Goal: Information Seeking & Learning: Check status

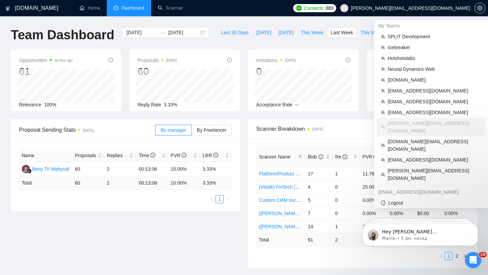
click at [432, 8] on span "[PERSON_NAME][EMAIL_ADDRESS][DOMAIN_NAME]" at bounding box center [410, 8] width 119 height 0
click at [422, 8] on span "[PERSON_NAME][EMAIL_ADDRESS][DOMAIN_NAME]" at bounding box center [410, 8] width 119 height 0
click at [403, 8] on span "[PERSON_NAME][EMAIL_ADDRESS][DOMAIN_NAME]" at bounding box center [410, 8] width 119 height 0
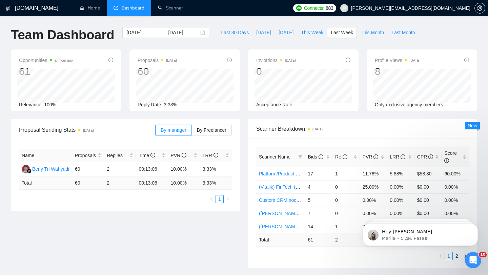
click at [423, 8] on span "[PERSON_NAME][EMAIL_ADDRESS][DOMAIN_NAME]" at bounding box center [410, 8] width 119 height 0
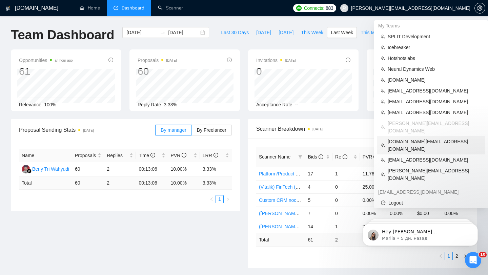
click at [411, 138] on span "[DOMAIN_NAME][EMAIL_ADDRESS][DOMAIN_NAME]" at bounding box center [435, 145] width 94 height 15
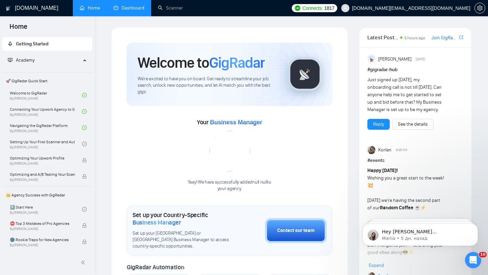
click at [142, 7] on link "Dashboard" at bounding box center [129, 8] width 31 height 6
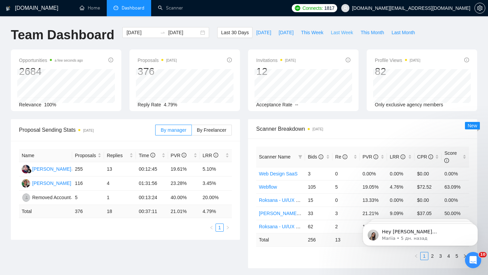
click at [345, 28] on button "Last Week" at bounding box center [342, 32] width 30 height 11
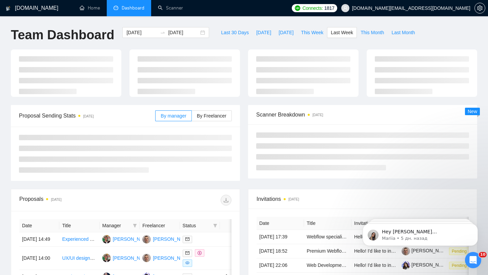
type input "[DATE]"
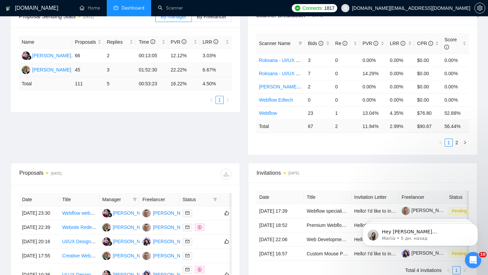
scroll to position [100, 0]
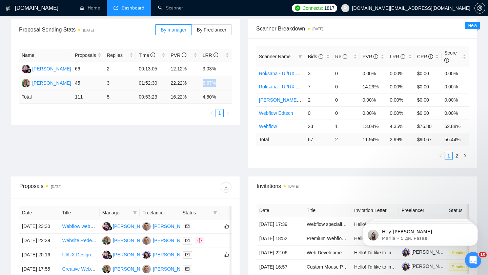
drag, startPoint x: 202, startPoint y: 84, endPoint x: 221, endPoint y: 84, distance: 19.7
click at [221, 84] on td "6.67%" at bounding box center [216, 83] width 32 height 14
click at [202, 32] on span "By Freelancer" at bounding box center [211, 29] width 29 height 5
click at [192, 32] on input "By Freelancer" at bounding box center [192, 32] width 0 height 0
click at [176, 32] on span "By manager" at bounding box center [173, 29] width 25 height 5
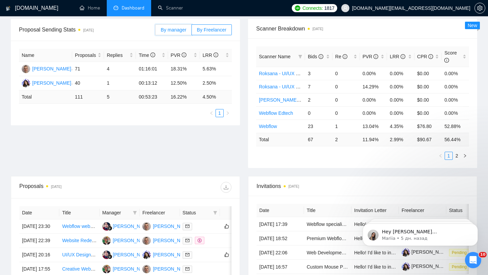
click at [156, 32] on input "By manager" at bounding box center [156, 32] width 0 height 0
drag, startPoint x: 168, startPoint y: 80, endPoint x: 187, endPoint y: 81, distance: 19.0
click at [187, 81] on td "22.22%" at bounding box center [184, 83] width 32 height 14
drag, startPoint x: 200, startPoint y: 83, endPoint x: 218, endPoint y: 83, distance: 17.6
click at [218, 83] on td "6.67%" at bounding box center [216, 83] width 32 height 14
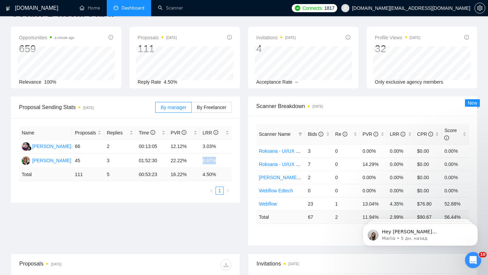
scroll to position [0, 0]
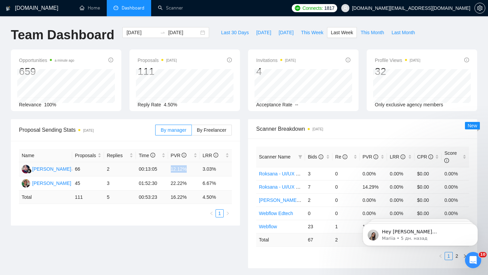
drag, startPoint x: 170, startPoint y: 167, endPoint x: 191, endPoint y: 167, distance: 21.3
click at [191, 167] on td "12.12%" at bounding box center [184, 169] width 32 height 14
click at [219, 132] on span "By Freelancer" at bounding box center [211, 129] width 29 height 5
click at [192, 132] on input "By Freelancer" at bounding box center [192, 132] width 0 height 0
drag, startPoint x: 170, startPoint y: 183, endPoint x: 200, endPoint y: 184, distance: 29.8
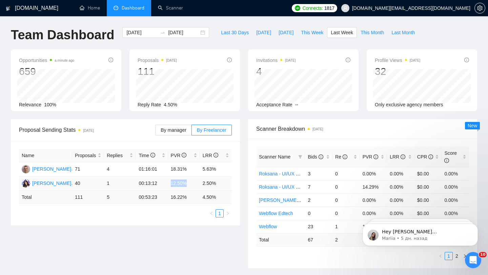
click at [200, 184] on tr "[PERSON_NAME] 40 1 00:13:12 12.50% 2.50%" at bounding box center [125, 184] width 213 height 14
click at [173, 185] on td "12.50%" at bounding box center [184, 184] width 32 height 14
drag, startPoint x: 171, startPoint y: 184, endPoint x: 203, endPoint y: 184, distance: 31.9
click at [203, 184] on tr "[PERSON_NAME] 40 1 00:13:12 12.50% 2.50%" at bounding box center [125, 184] width 213 height 14
drag, startPoint x: 169, startPoint y: 165, endPoint x: 202, endPoint y: 170, distance: 32.6
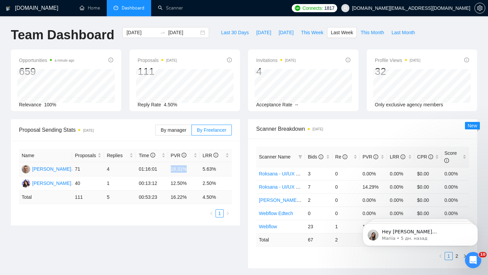
click at [202, 170] on tr "[PERSON_NAME] 71 4 01:16:01 18.31% 5.63%" at bounding box center [125, 169] width 213 height 14
drag, startPoint x: 170, startPoint y: 185, endPoint x: 216, endPoint y: 186, distance: 45.8
click at [216, 186] on tr "[PERSON_NAME] 40 1 00:13:12 12.50% 2.50%" at bounding box center [125, 184] width 213 height 14
click at [208, 177] on td "2.50%" at bounding box center [216, 184] width 32 height 14
click at [204, 168] on td "5.63%" at bounding box center [216, 169] width 32 height 14
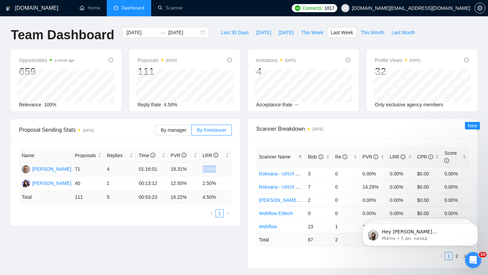
drag, startPoint x: 203, startPoint y: 168, endPoint x: 233, endPoint y: 167, distance: 30.2
click at [233, 167] on div "Name Proposals Replies Time PVR LRR [PERSON_NAME] 71 4 01:16:01 18.31% 5.63% [P…" at bounding box center [125, 183] width 229 height 85
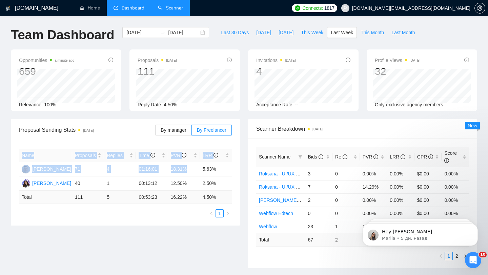
click at [165, 7] on link "Scanner" at bounding box center [170, 8] width 25 height 6
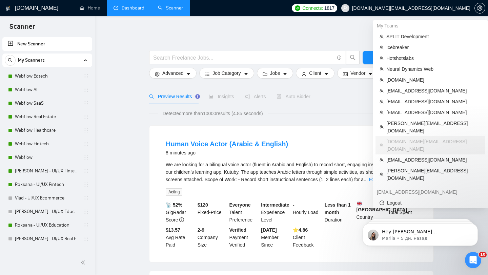
click at [437, 8] on span "[DOMAIN_NAME][EMAIL_ADDRESS][DOMAIN_NAME]" at bounding box center [411, 8] width 118 height 0
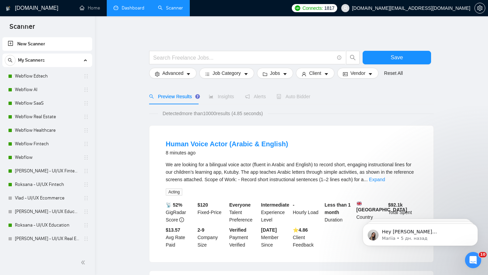
click at [443, 8] on span "[DOMAIN_NAME][EMAIL_ADDRESS][DOMAIN_NAME]" at bounding box center [411, 8] width 118 height 0
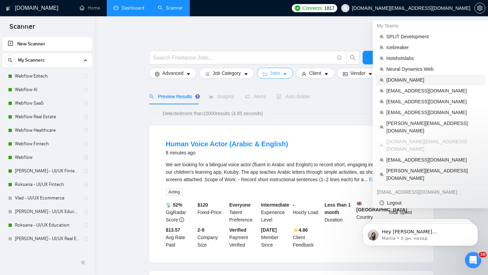
drag, startPoint x: 406, startPoint y: 82, endPoint x: 278, endPoint y: 77, distance: 128.6
click at [406, 82] on span "[DOMAIN_NAME]" at bounding box center [433, 79] width 95 height 7
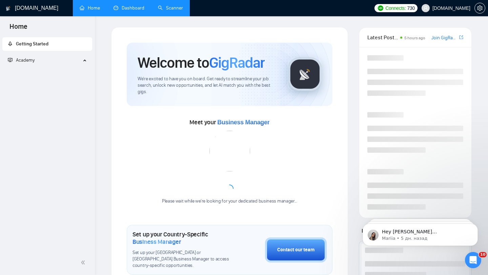
click at [142, 11] on link "Dashboard" at bounding box center [129, 8] width 31 height 6
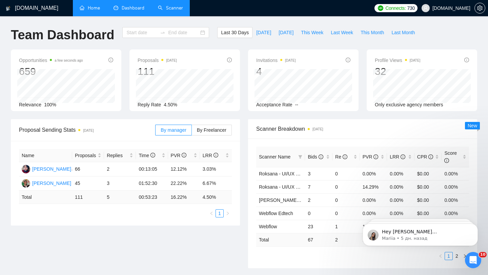
click at [132, 9] on span "Dashboard" at bounding box center [133, 8] width 23 height 6
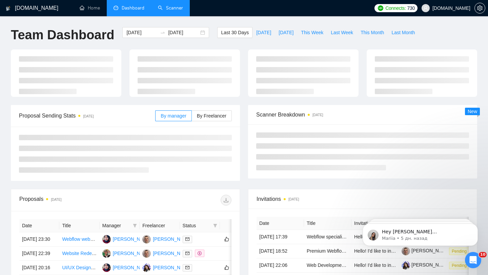
type input "[DATE]"
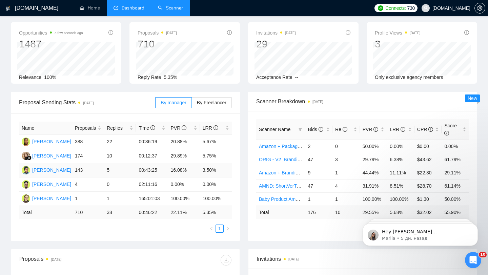
scroll to position [55, 0]
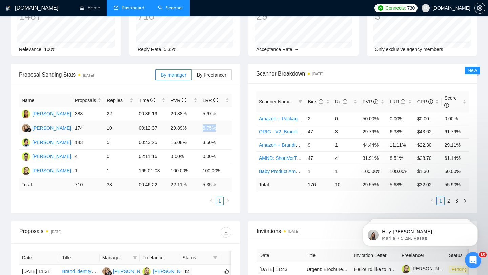
drag, startPoint x: 202, startPoint y: 128, endPoint x: 225, endPoint y: 128, distance: 23.0
click at [225, 128] on td "5.75%" at bounding box center [216, 128] width 32 height 14
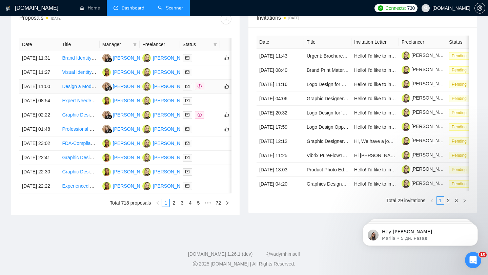
scroll to position [275, 0]
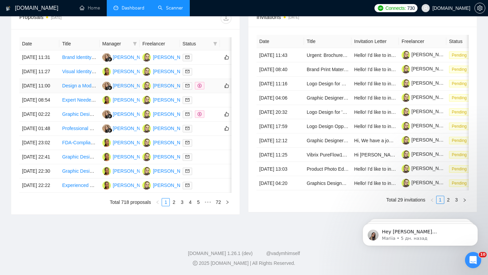
click at [216, 90] on div at bounding box center [200, 86] width 35 height 8
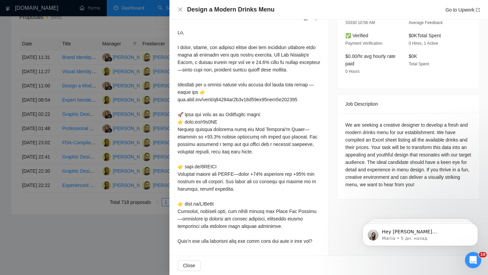
scroll to position [207, 0]
click at [123, 143] on div at bounding box center [244, 137] width 488 height 275
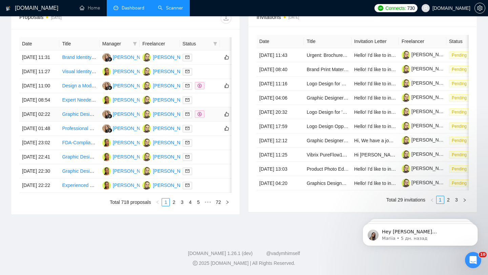
click at [210, 122] on td at bounding box center [200, 114] width 40 height 14
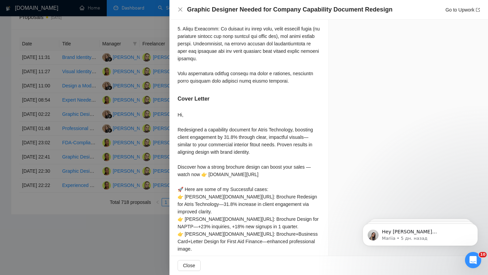
scroll to position [279, 0]
click at [141, 179] on div at bounding box center [244, 137] width 488 height 275
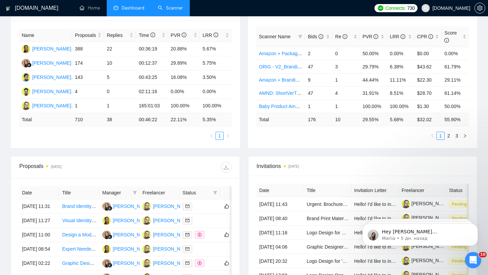
scroll to position [124, 0]
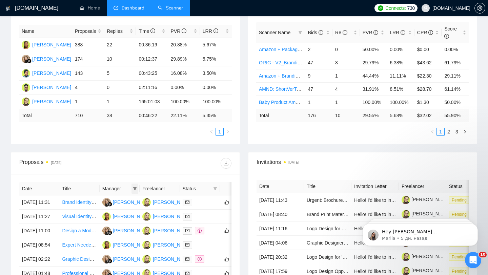
click at [135, 187] on icon "filter" at bounding box center [135, 188] width 4 height 3
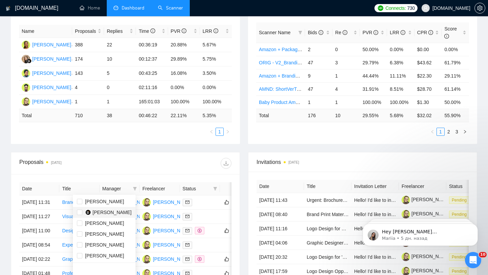
click at [118, 212] on span "[PERSON_NAME]" at bounding box center [112, 212] width 39 height 5
checkbox input "true"
click at [174, 166] on div at bounding box center [178, 163] width 106 height 11
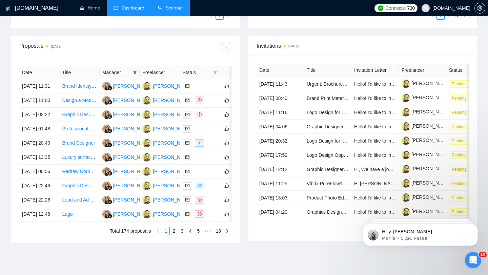
scroll to position [246, 0]
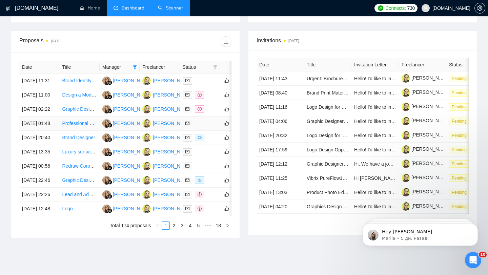
click at [198, 131] on td at bounding box center [200, 124] width 40 height 14
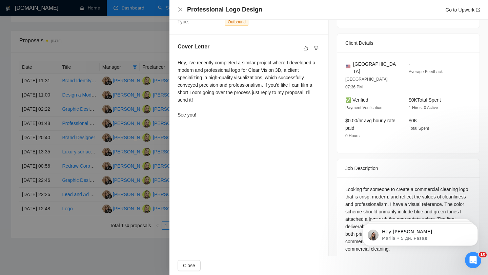
scroll to position [248, 0]
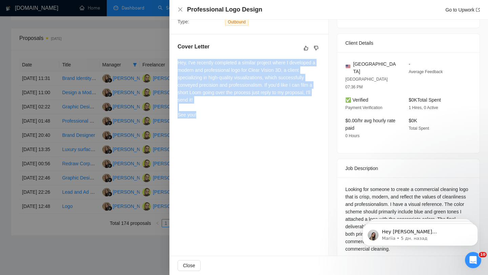
drag, startPoint x: 178, startPoint y: 64, endPoint x: 212, endPoint y: 116, distance: 61.4
click at [212, 116] on div "Hey, I've recently completed a similar project where I developed a modern and p…" at bounding box center [249, 89] width 143 height 60
click at [200, 97] on div "Hey, I've recently completed a similar project where I developed a modern and p…" at bounding box center [249, 89] width 143 height 60
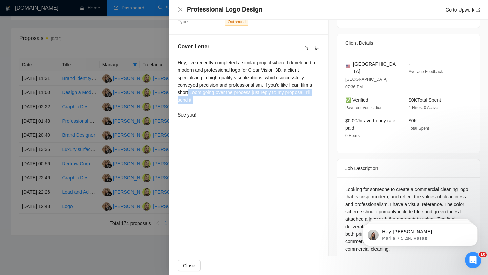
drag, startPoint x: 188, startPoint y: 91, endPoint x: 200, endPoint y: 102, distance: 16.5
click at [200, 102] on div "Hey, I've recently completed a similar project where I developed a modern and p…" at bounding box center [249, 89] width 143 height 60
click at [280, 108] on div "Hey, I've recently completed a similar project where I developed a modern and p…" at bounding box center [249, 89] width 143 height 60
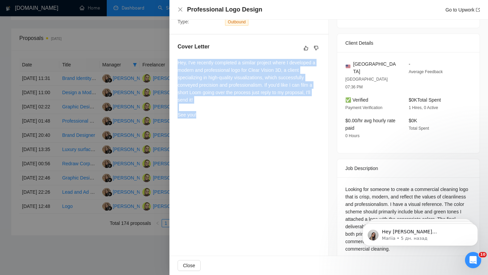
drag, startPoint x: 178, startPoint y: 63, endPoint x: 212, endPoint y: 115, distance: 62.7
click at [213, 115] on div "Hey, I've recently completed a similar project where I developed a modern and p…" at bounding box center [249, 89] width 143 height 60
